Goal: Use online tool/utility: Use online tool/utility

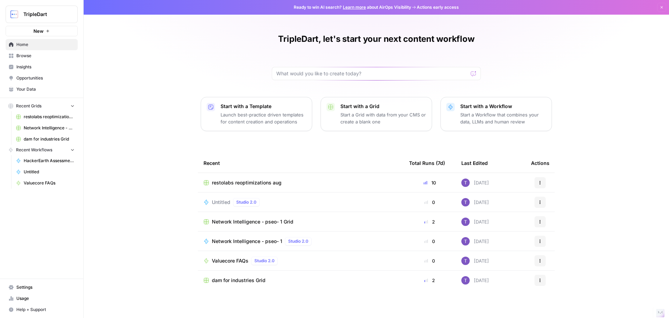
click at [233, 260] on span "Valuecore FAQs" at bounding box center [230, 260] width 37 height 7
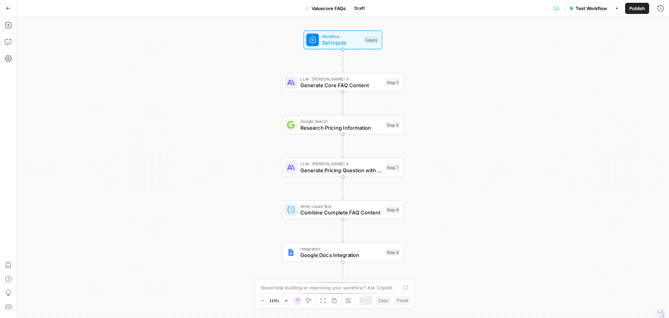
click at [576, 10] on span "Test Workflow" at bounding box center [591, 8] width 31 height 7
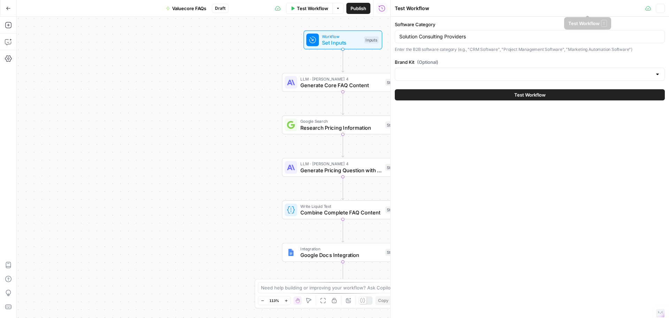
type input "ValueCore"
click at [455, 38] on input "Solution Consulting Providers" at bounding box center [529, 36] width 261 height 7
paste input "Third Party & Supplier Risk Management Software"
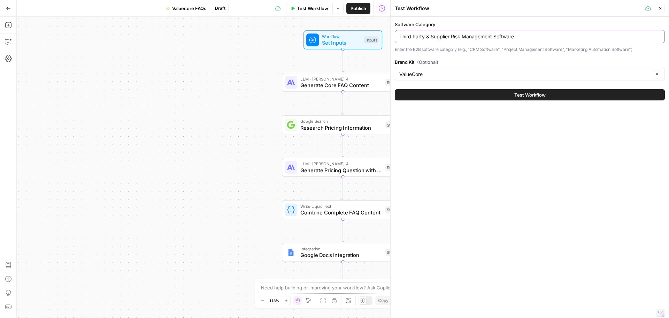
type input "Third Party & Supplier Risk Management Software"
click at [395, 89] on button "Test Workflow" at bounding box center [530, 94] width 270 height 11
click at [493, 99] on button "Test Workflow" at bounding box center [530, 94] width 270 height 11
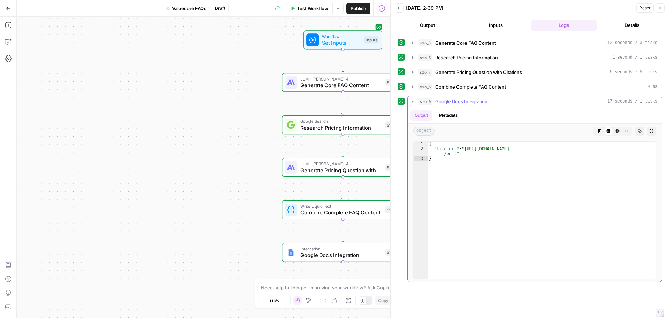
type textarea "**********"
drag, startPoint x: 463, startPoint y: 147, endPoint x: 454, endPoint y: 153, distance: 10.1
click at [454, 153] on div "{ "file_url" : "[URL][DOMAIN_NAME] /edit" }" at bounding box center [542, 215] width 228 height 147
click at [309, 8] on span "Test Workflow" at bounding box center [312, 8] width 31 height 7
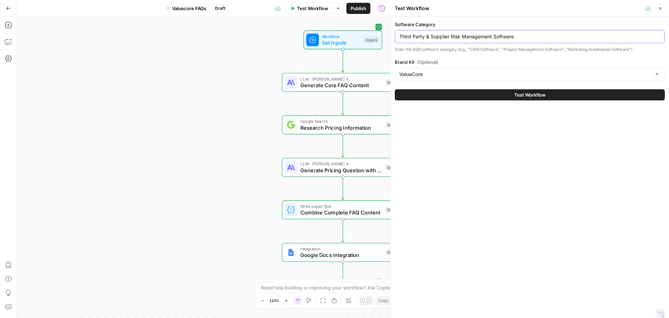
click at [434, 37] on input "Third Party & Supplier Risk Management Software" at bounding box center [529, 36] width 261 height 7
paste input "3D Design"
type input "3D Design Software"
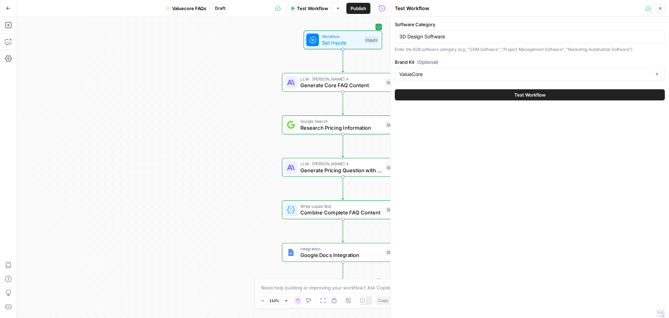
click at [515, 97] on span "Test Workflow" at bounding box center [530, 94] width 31 height 7
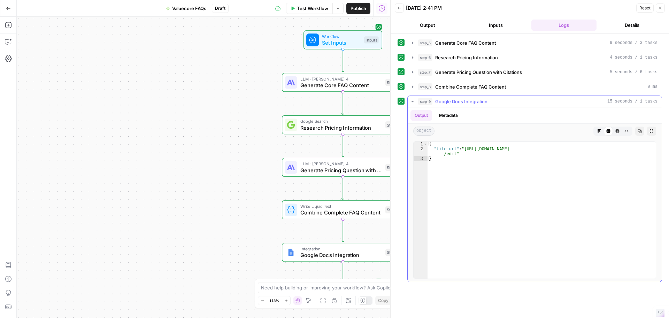
type textarea "**********"
drag, startPoint x: 464, startPoint y: 148, endPoint x: 454, endPoint y: 153, distance: 11.1
click at [454, 153] on div "{ "file_url" : "[URL][DOMAIN_NAME] /edit" }" at bounding box center [542, 215] width 228 height 147
click at [304, 13] on button "Test Workflow" at bounding box center [309, 8] width 47 height 11
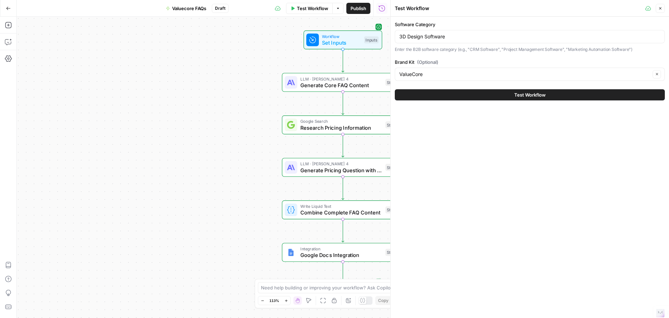
click at [420, 40] on div "3D Design Software" at bounding box center [530, 36] width 270 height 13
click at [420, 39] on input "3D Design Software" at bounding box center [529, 36] width 261 height 7
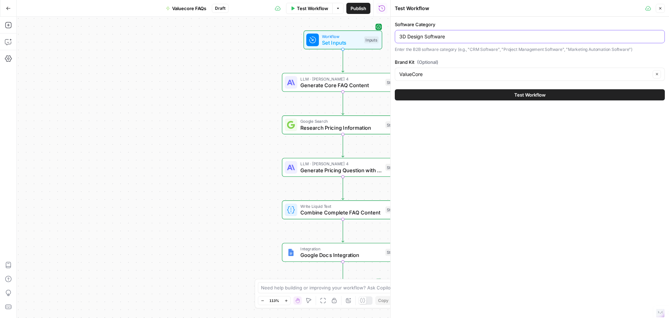
click at [420, 39] on input "3D Design Software" at bounding box center [529, 36] width 261 height 7
paste input "Physical Security"
type input "Physical Security Software"
click at [490, 94] on button "Test Workflow" at bounding box center [530, 94] width 270 height 11
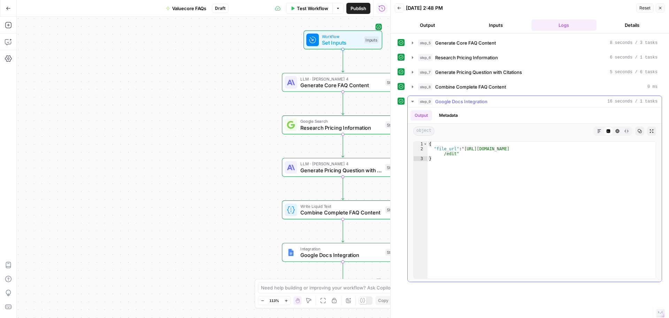
type textarea "**********"
drag, startPoint x: 463, startPoint y: 148, endPoint x: 455, endPoint y: 152, distance: 9.4
click at [455, 152] on div "{ "file_url" : "[URL][DOMAIN_NAME] /edit" }" at bounding box center [542, 215] width 228 height 147
click at [296, 8] on button "Test Workflow" at bounding box center [309, 8] width 47 height 11
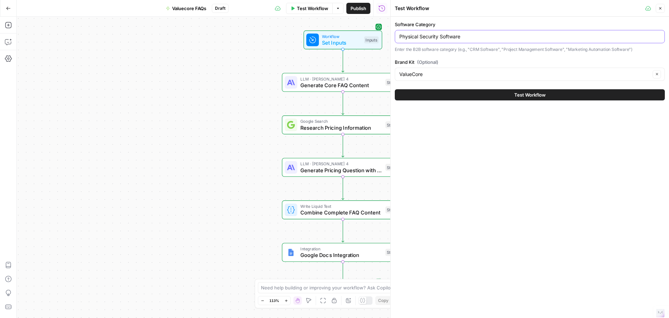
click at [440, 33] on input "Physical Security Software" at bounding box center [529, 36] width 261 height 7
paste input "Database"
type input "Database Software"
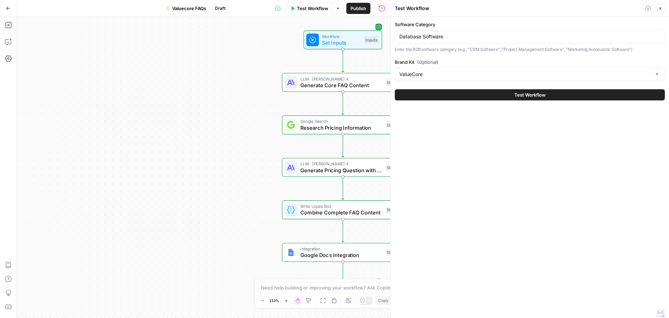
click at [475, 93] on button "Test Workflow" at bounding box center [530, 94] width 270 height 11
click at [493, 94] on button "Test Workflow" at bounding box center [530, 94] width 270 height 11
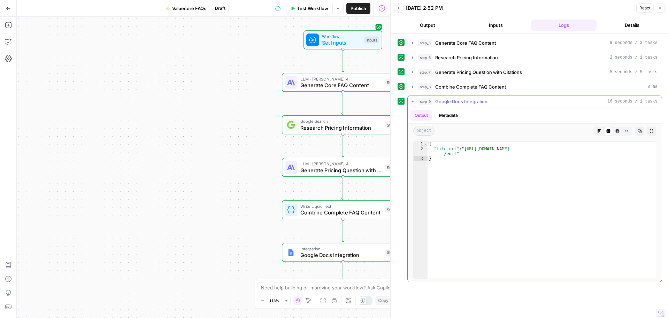
type textarea "**********"
drag, startPoint x: 464, startPoint y: 148, endPoint x: 456, endPoint y: 153, distance: 9.8
click at [456, 153] on div "{ "file_url" : "[URL][DOMAIN_NAME] /edit" }" at bounding box center [542, 215] width 228 height 147
click at [313, 5] on span "Test Workflow" at bounding box center [312, 8] width 31 height 7
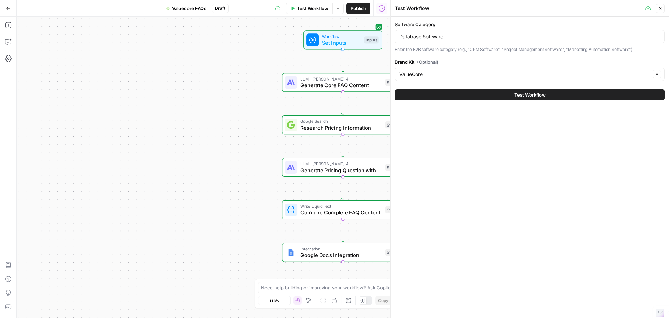
click at [463, 44] on div "Software Category Database Software Enter the B2B software category (e.g., "CRM…" at bounding box center [530, 37] width 270 height 32
click at [454, 35] on input "Database Software" at bounding box center [529, 36] width 261 height 7
paste input "Enterprise Content Management (ECM) Systems"
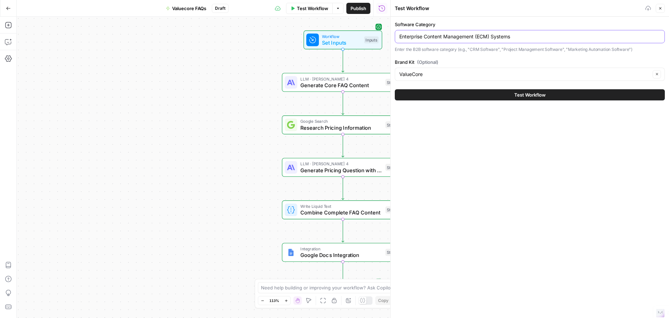
type input "Enterprise Content Management (ECM) Systems"
click at [507, 96] on button "Test Workflow" at bounding box center [530, 94] width 270 height 11
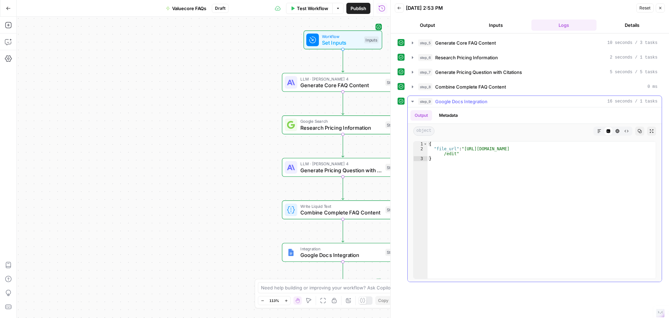
type textarea "**********"
drag, startPoint x: 463, startPoint y: 150, endPoint x: 455, endPoint y: 156, distance: 10.5
click at [455, 156] on div "{ "file_url" : "[URL][DOMAIN_NAME] /edit" }" at bounding box center [542, 215] width 228 height 147
click at [304, 10] on span "Test Workflow" at bounding box center [312, 8] width 31 height 7
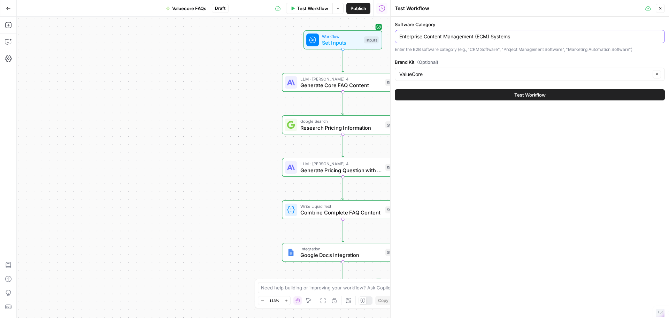
click at [434, 36] on input "Enterprise Content Management (ECM) Systems" at bounding box center [529, 36] width 261 height 7
paste input "Marketing Automation Software"
type input "Marketing Automation Software"
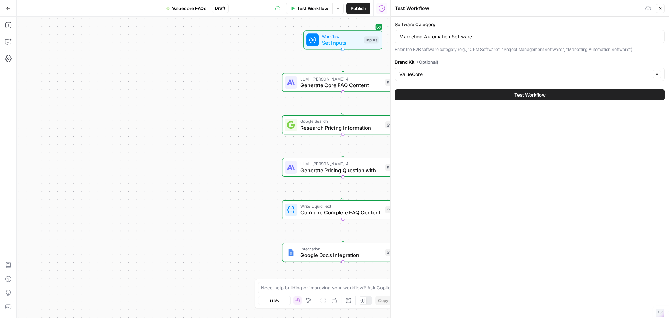
click at [498, 91] on button "Test Workflow" at bounding box center [530, 94] width 270 height 11
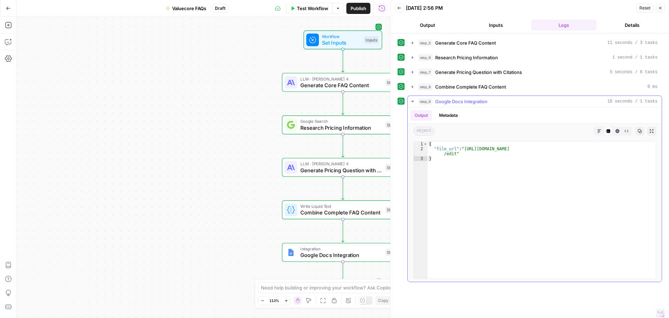
type textarea "**********"
drag, startPoint x: 465, startPoint y: 151, endPoint x: 454, endPoint y: 155, distance: 11.6
click at [454, 155] on div "{ "file_url" : "[URL][DOMAIN_NAME] /edit" }" at bounding box center [542, 215] width 228 height 147
click at [306, 8] on span "Test Workflow" at bounding box center [312, 8] width 31 height 7
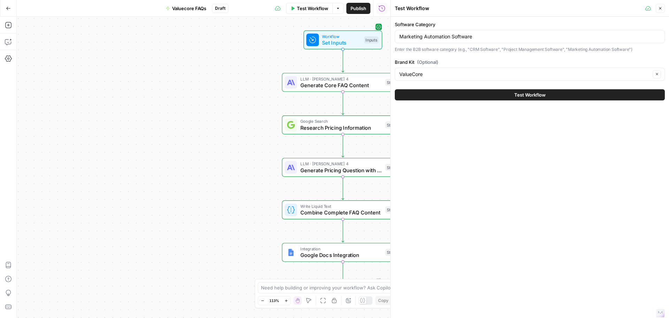
click at [432, 40] on div "Marketing Automation Software" at bounding box center [530, 36] width 270 height 13
click at [421, 34] on input "Marketing Automation Software" at bounding box center [529, 36] width 261 height 7
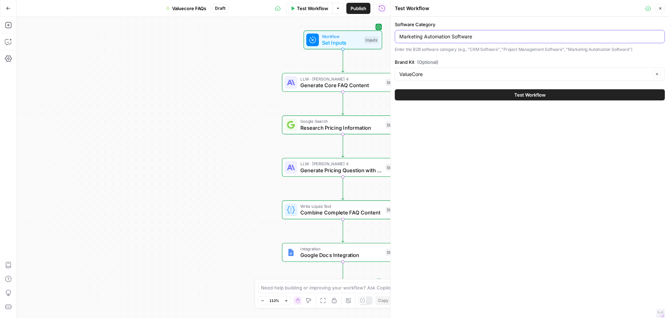
click at [421, 34] on input "Marketing Automation Software" at bounding box center [529, 36] width 261 height 7
paste input "Cloud Content Collabor"
type input "Cloud Content Collaboration Software"
click at [482, 89] on button "Test Workflow" at bounding box center [530, 94] width 270 height 11
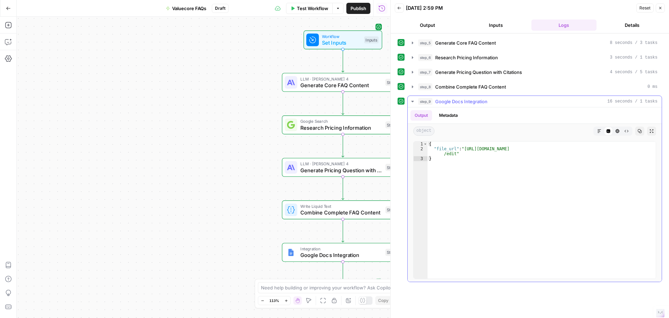
type textarea "**********"
drag, startPoint x: 465, startPoint y: 148, endPoint x: 455, endPoint y: 154, distance: 11.1
click at [455, 154] on div "{ "file_url" : "[URL][DOMAIN_NAME] /edit" }" at bounding box center [542, 215] width 228 height 147
click at [316, 4] on button "Test Workflow" at bounding box center [309, 8] width 47 height 11
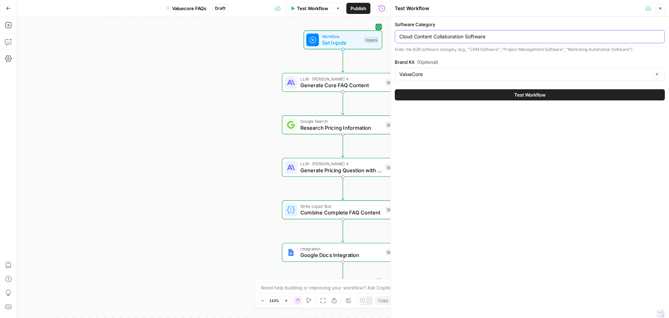
click at [445, 37] on input "Cloud Content Collaboration Software" at bounding box center [529, 36] width 261 height 7
paste input "[PERSON_NAME]-Channel Advertising"
type input "Cross-Channel Advertising Software"
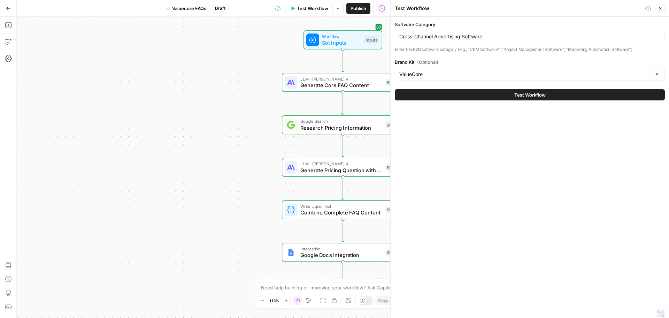
click at [465, 94] on button "Test Workflow" at bounding box center [530, 94] width 270 height 11
click at [465, 92] on button "Test Workflow" at bounding box center [530, 94] width 270 height 11
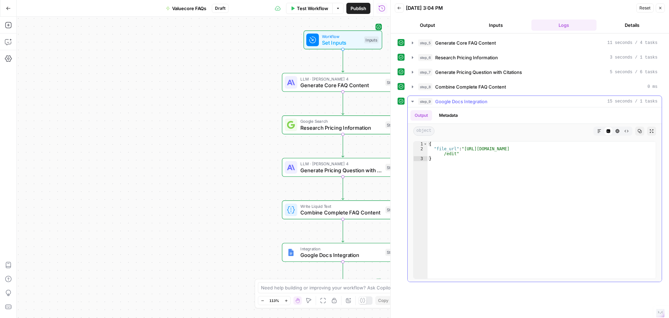
type textarea "**********"
drag, startPoint x: 463, startPoint y: 149, endPoint x: 454, endPoint y: 155, distance: 10.8
click at [454, 155] on div "{ "file_url" : "[URL][DOMAIN_NAME] /edit" }" at bounding box center [542, 215] width 228 height 147
click at [310, 15] on div "Test Workflow Options Publish Run History" at bounding box center [310, 8] width 162 height 16
click at [307, 9] on span "Test Workflow" at bounding box center [312, 8] width 31 height 7
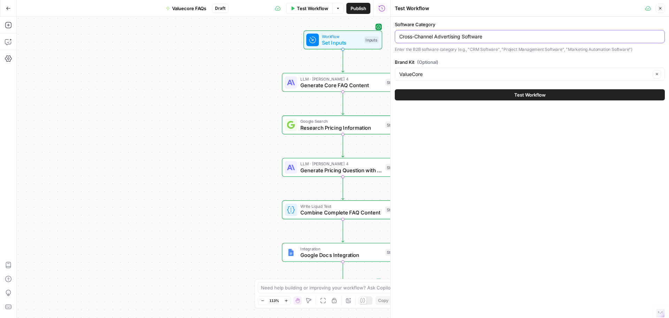
click at [449, 37] on input "Cross-Channel Advertising Software" at bounding box center [529, 36] width 261 height 7
paste input "Data Quality Tools"
type input "Data Quality Tools"
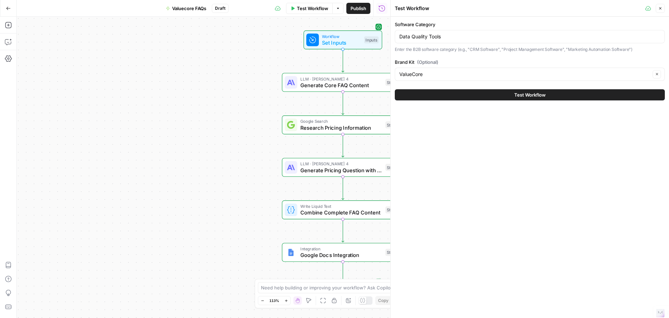
click at [473, 92] on button "Test Workflow" at bounding box center [530, 94] width 270 height 11
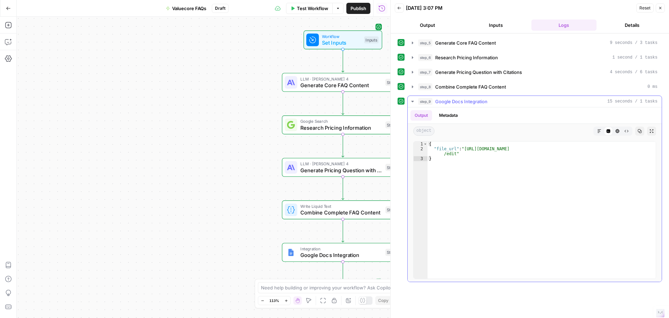
type textarea "**********"
drag, startPoint x: 464, startPoint y: 149, endPoint x: 454, endPoint y: 154, distance: 10.6
click at [454, 154] on div "{ "file_url" : "[URL][DOMAIN_NAME] /edit" }" at bounding box center [542, 215] width 228 height 147
click at [300, 9] on span "Test Workflow" at bounding box center [312, 8] width 31 height 7
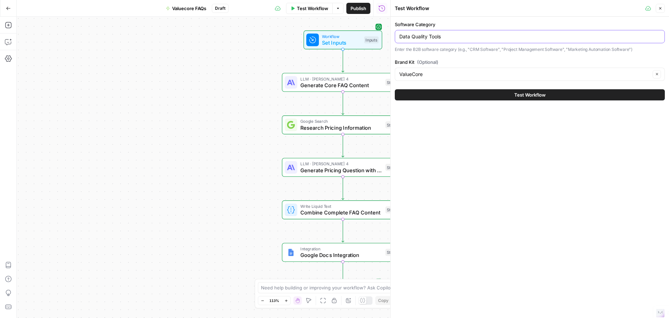
click at [435, 37] on input "Data Quality Tools" at bounding box center [529, 36] width 261 height 7
paste input "Business Intelligence Software"
type input "Business Intelligence Software"
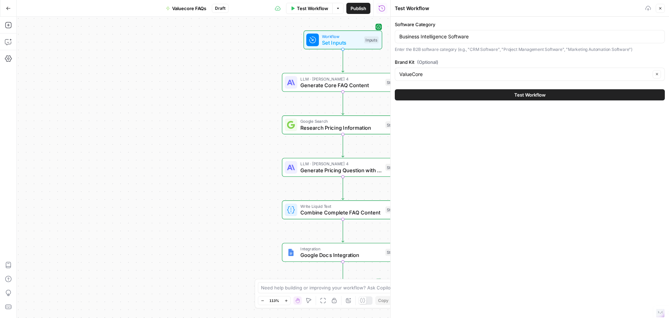
click at [466, 93] on button "Test Workflow" at bounding box center [530, 94] width 270 height 11
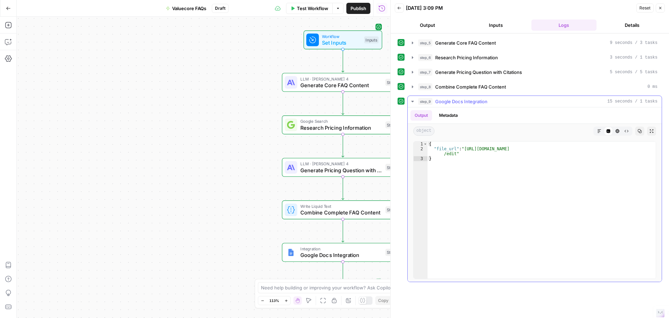
type textarea "**********"
drag, startPoint x: 464, startPoint y: 149, endPoint x: 454, endPoint y: 154, distance: 10.8
click at [454, 154] on div "{ "file_url" : "[URL][DOMAIN_NAME] /edit" }" at bounding box center [542, 215] width 228 height 147
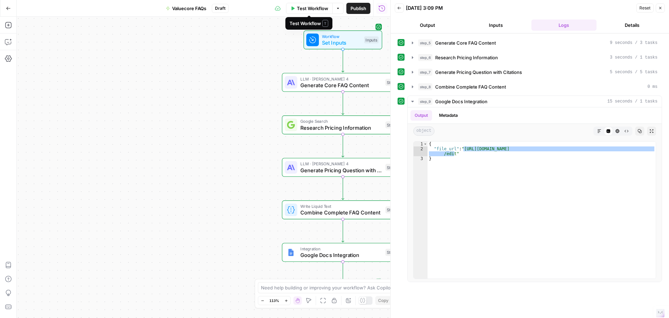
click at [292, 6] on button "Test Workflow" at bounding box center [309, 8] width 47 height 11
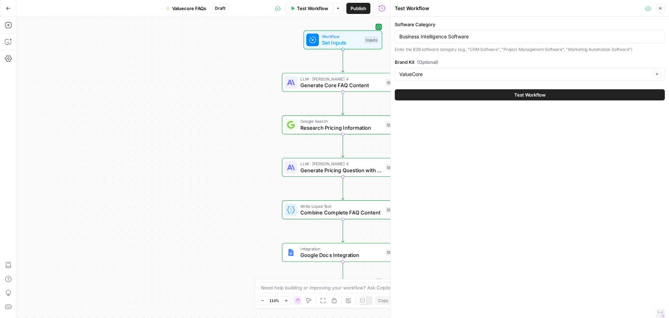
click at [425, 41] on div "Business Intelligence Software" at bounding box center [530, 36] width 270 height 13
click at [416, 40] on div "Business Intelligence Software" at bounding box center [530, 36] width 270 height 13
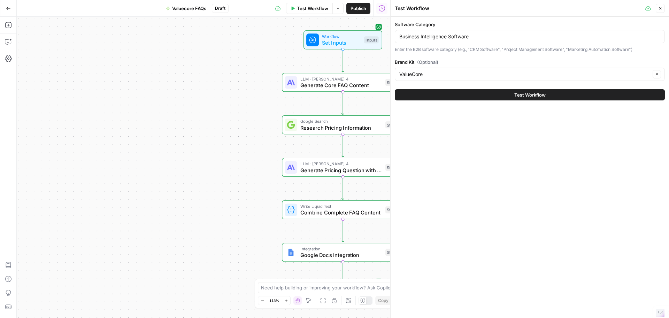
click at [416, 40] on div "Business Intelligence Software" at bounding box center [530, 36] width 270 height 13
click at [410, 36] on input "Business Intelligence Software" at bounding box center [529, 36] width 261 height 7
paste input "Event Management"
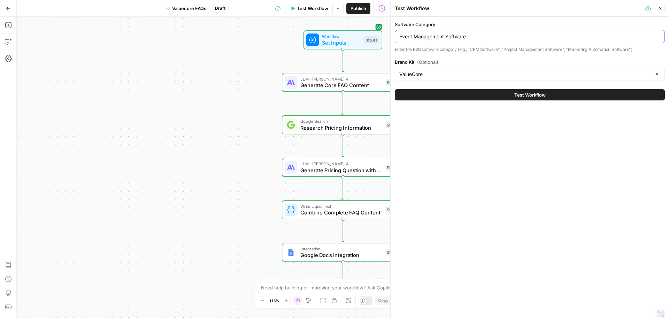
type input "Event Management Software"
click at [455, 97] on button "Test Workflow" at bounding box center [530, 94] width 270 height 11
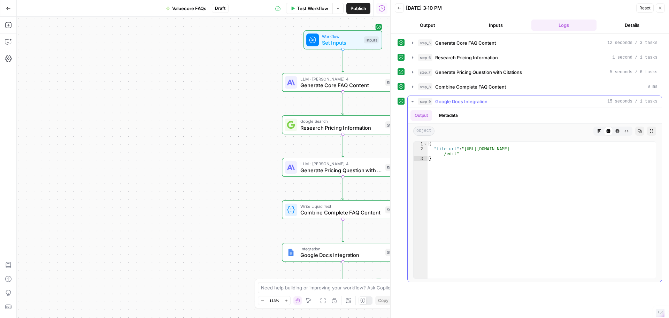
type textarea "**********"
drag, startPoint x: 464, startPoint y: 149, endPoint x: 455, endPoint y: 153, distance: 10.4
click at [455, 153] on div "{ "file_url" : "[URL][DOMAIN_NAME] /edit" }" at bounding box center [542, 215] width 228 height 147
click at [302, 12] on span "Test Workflow" at bounding box center [312, 8] width 31 height 7
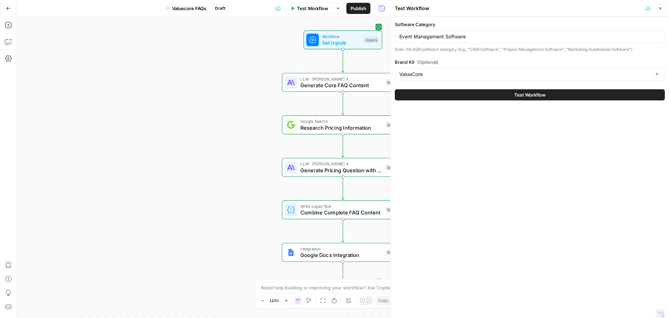
click at [446, 40] on div "Event Management Software" at bounding box center [530, 36] width 270 height 13
click at [446, 40] on input "Event Management Software" at bounding box center [529, 36] width 261 height 7
paste input "Web Cont"
type input "Web Content Management Software"
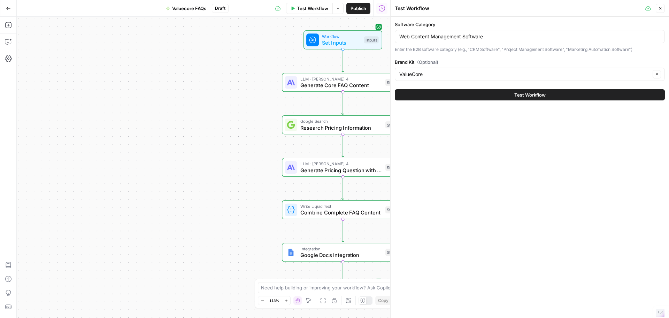
click at [478, 94] on button "Test Workflow" at bounding box center [530, 94] width 270 height 11
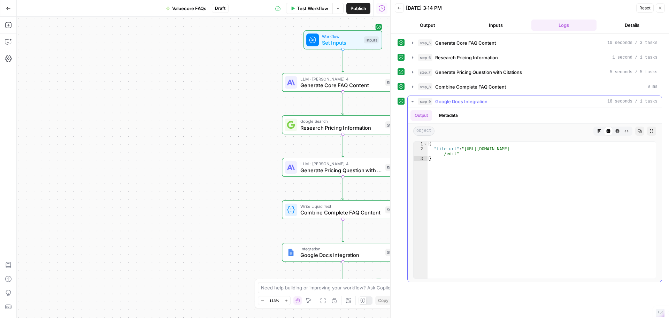
type textarea "**********"
drag, startPoint x: 464, startPoint y: 149, endPoint x: 454, endPoint y: 152, distance: 10.6
click at [454, 152] on div "{ "file_url" : "[URL][DOMAIN_NAME] /edit" }" at bounding box center [542, 215] width 228 height 147
click at [301, 9] on span "Test Workflow" at bounding box center [312, 8] width 31 height 7
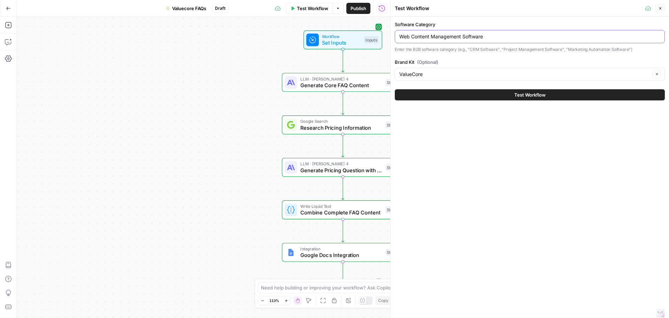
click at [425, 38] on input "Web Content Management Software" at bounding box center [529, 36] width 261 height 7
paste input "Video Conferencing"
type input "Video Conferencing Software"
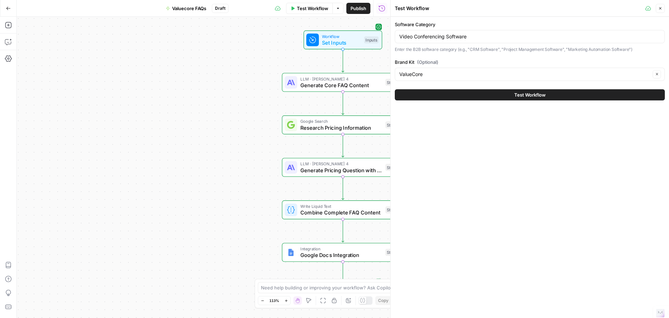
click at [497, 93] on button "Test Workflow" at bounding box center [530, 94] width 270 height 11
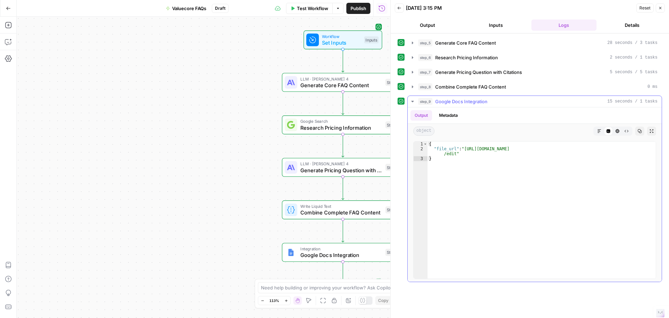
type textarea "**********"
drag, startPoint x: 463, startPoint y: 149, endPoint x: 453, endPoint y: 156, distance: 12.6
click at [453, 156] on div "{ "file_url" : "[URL][DOMAIN_NAME] /edit" }" at bounding box center [542, 215] width 228 height 147
click at [310, 7] on span "Test Workflow" at bounding box center [312, 8] width 31 height 7
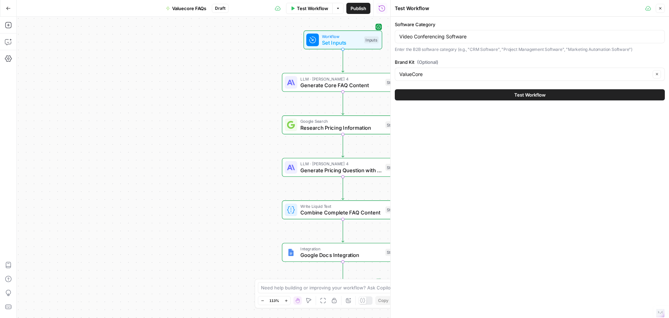
click at [446, 32] on div "Video Conferencing Software" at bounding box center [530, 36] width 270 height 13
click at [448, 33] on input "Video Conferencing Software" at bounding box center [529, 36] width 261 height 7
click at [448, 32] on div "Video Conferencing Software" at bounding box center [530, 36] width 270 height 13
paste input "Digital Asset Management"
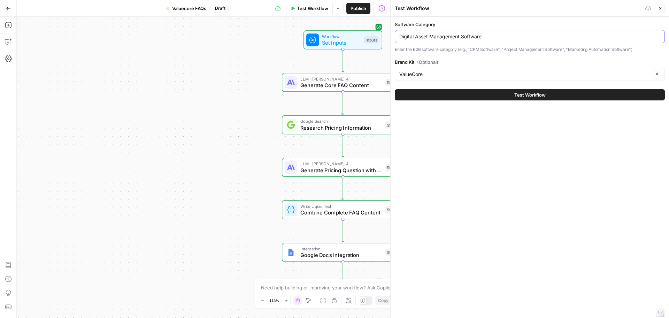
type input "Digital Asset Management Software"
click at [467, 96] on button "Test Workflow" at bounding box center [530, 94] width 270 height 11
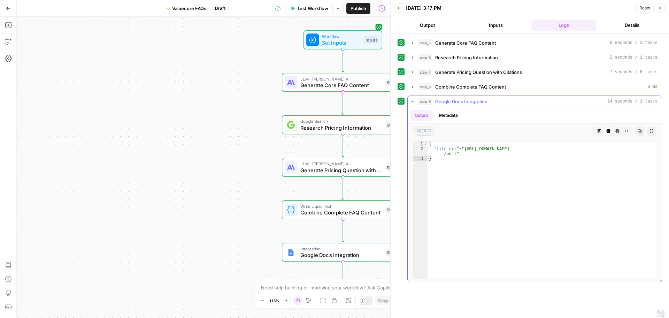
type textarea "**********"
drag, startPoint x: 464, startPoint y: 149, endPoint x: 454, endPoint y: 155, distance: 11.8
click at [454, 155] on div "{ "file_url" : "[URL][DOMAIN_NAME] /edit" }" at bounding box center [542, 215] width 228 height 147
click at [309, 7] on span "Test Workflow" at bounding box center [312, 8] width 31 height 7
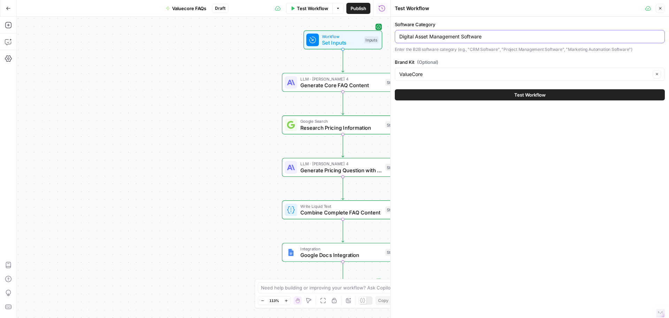
click at [463, 35] on input "Digital Asset Management Software" at bounding box center [529, 36] width 261 height 7
paste input "Web Security"
type input "Web Security Software"
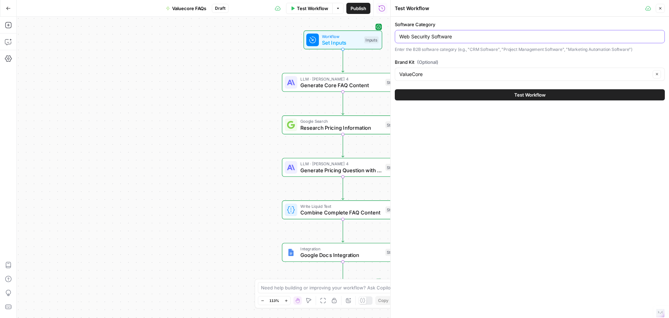
click at [395, 89] on button "Test Workflow" at bounding box center [530, 94] width 270 height 11
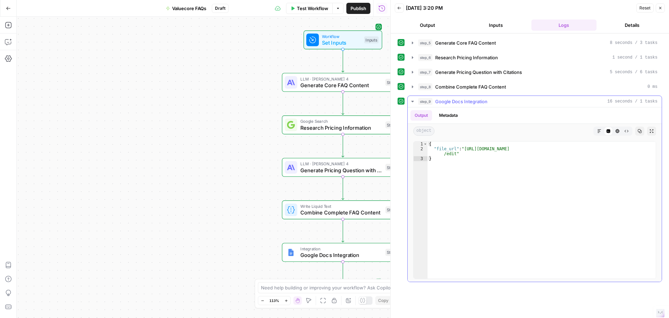
type textarea "**********"
drag, startPoint x: 465, startPoint y: 149, endPoint x: 456, endPoint y: 156, distance: 11.4
click at [456, 156] on div "{ "file_url" : "[URL][DOMAIN_NAME] /edit" }" at bounding box center [542, 215] width 228 height 147
